Goal: Obtain resource: Obtain resource

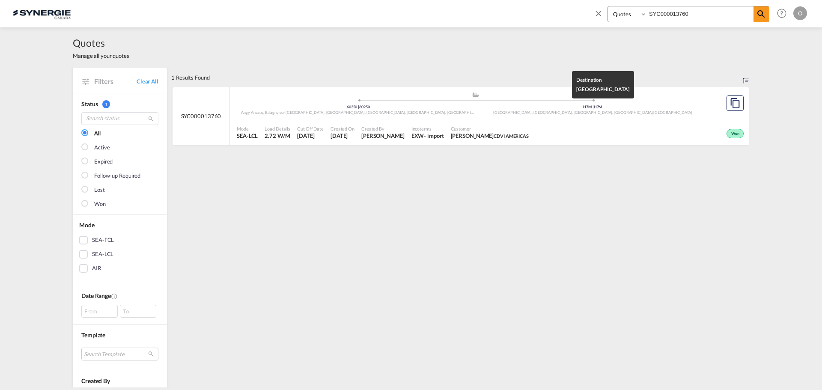
select select "Quotes"
drag, startPoint x: 703, startPoint y: 10, endPoint x: 523, endPoint y: 18, distance: 180.1
click at [526, 18] on div "Bookings Quotes Enquiries SYC000013760 Help Resources Product Release O My Prof…" at bounding box center [411, 13] width 797 height 27
paste input "377"
type input "SYC000013377"
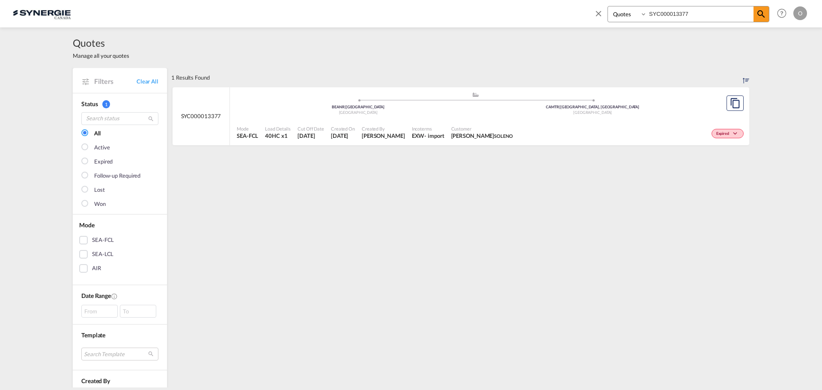
click at [444, 136] on div "- import" at bounding box center [434, 136] width 20 height 8
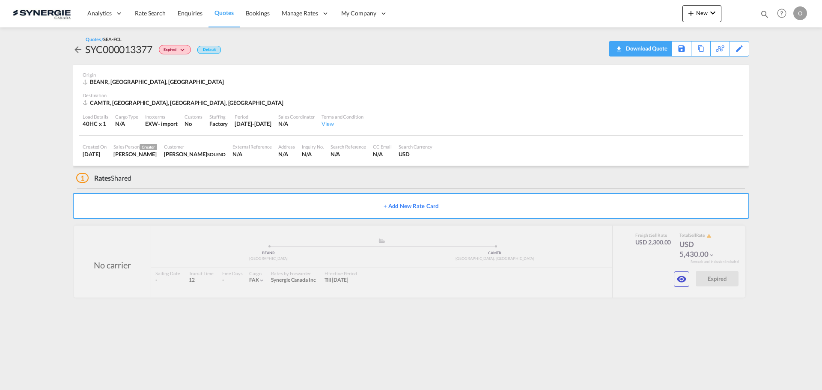
click at [662, 49] on div "Download Quote" at bounding box center [646, 49] width 44 height 14
click at [680, 277] on md-icon "icon-eye" at bounding box center [682, 279] width 10 height 10
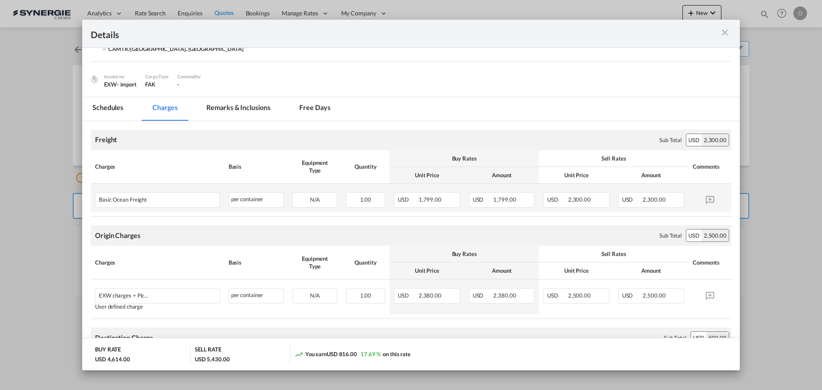
scroll to position [86, 0]
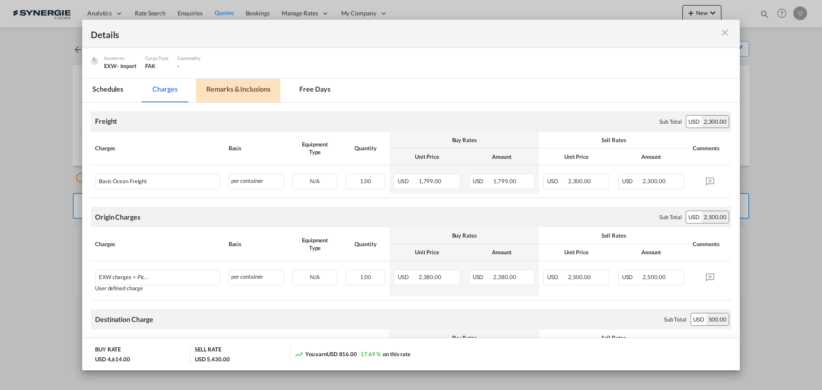
click at [246, 89] on md-tab-item "Remarks & Inclusions" at bounding box center [238, 91] width 84 height 24
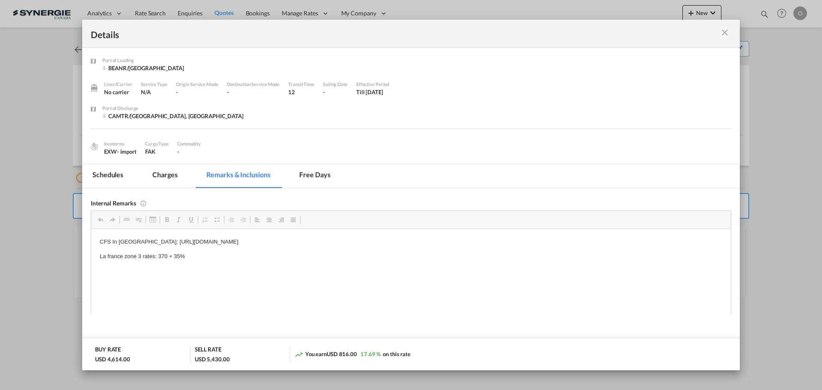
scroll to position [0, 0]
click at [156, 175] on md-tab-item "Charges" at bounding box center [164, 176] width 45 height 24
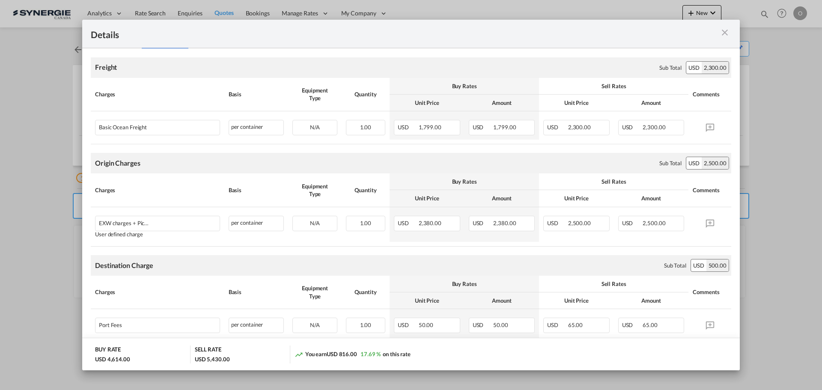
scroll to position [110, 0]
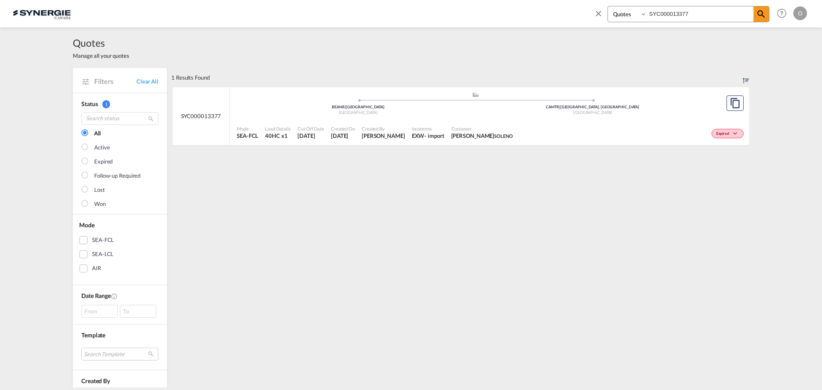
select select "Quotes"
drag, startPoint x: 707, startPoint y: 15, endPoint x: 505, endPoint y: 17, distance: 201.3
click at [506, 17] on div "Bookings Quotes Enquiries SYC000013377 Help Resources Product Release O My Prof…" at bounding box center [411, 13] width 797 height 27
paste input "1953"
type input "SYC000011953"
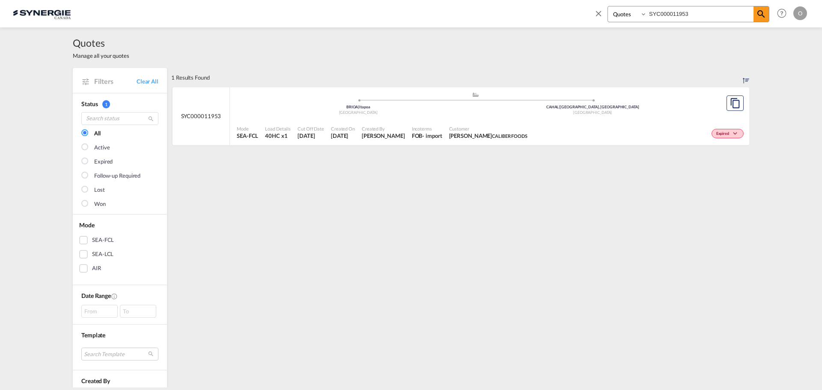
click at [538, 133] on div "Expired" at bounding box center [638, 132] width 215 height 21
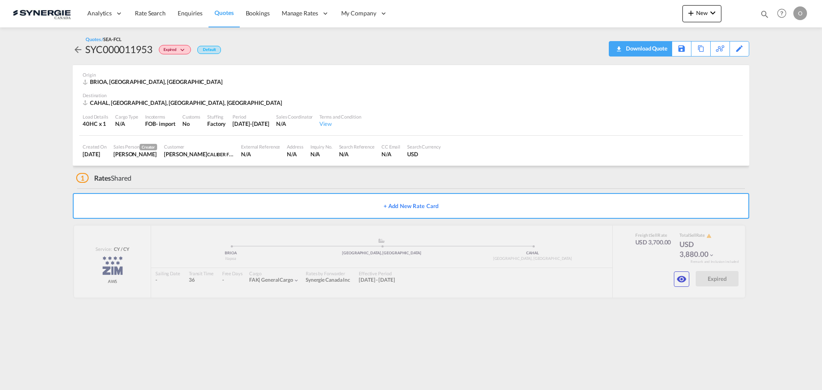
click at [660, 49] on div "Download Quote" at bounding box center [646, 49] width 44 height 14
